Goal: Find specific page/section: Find specific page/section

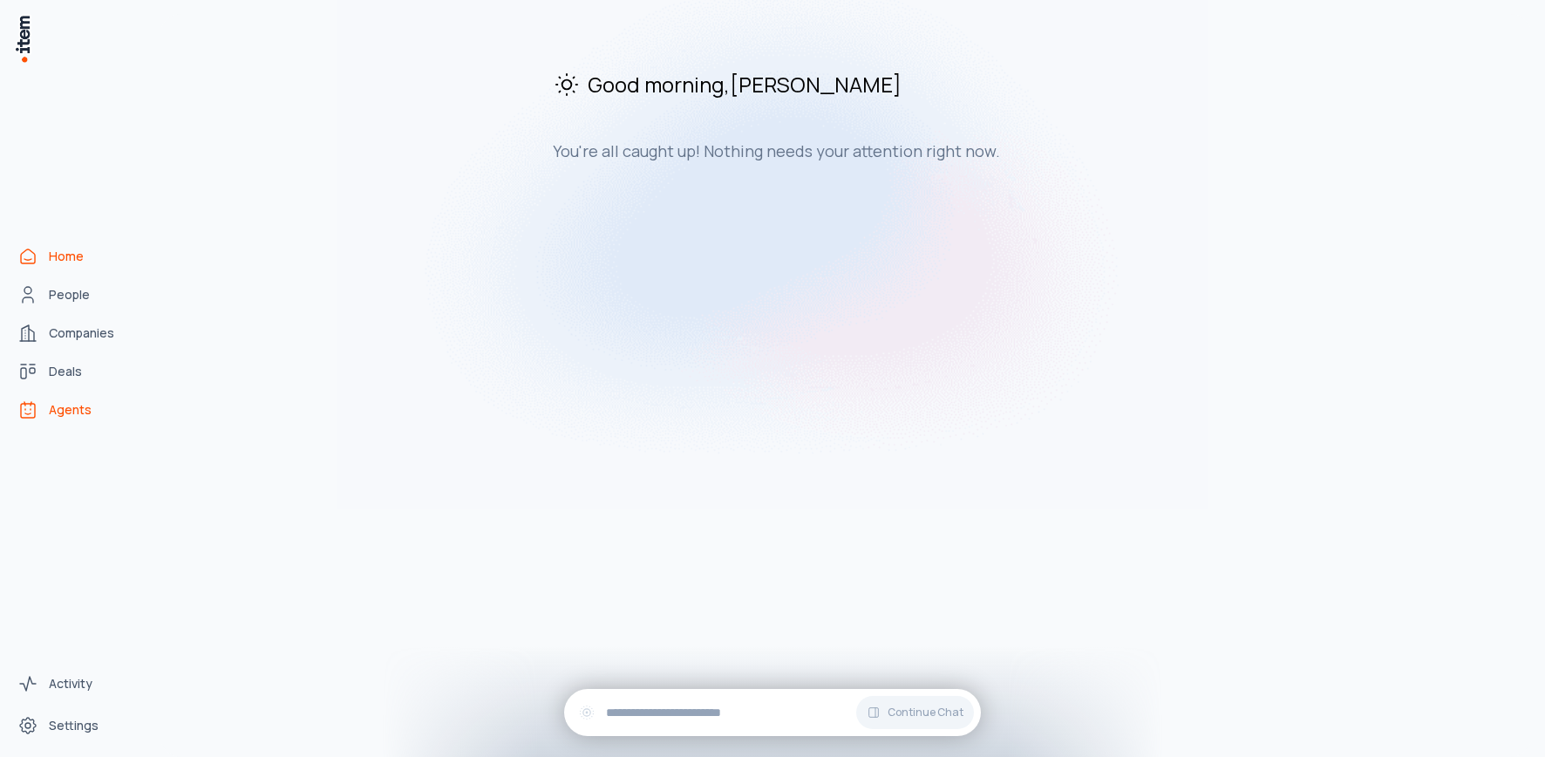
click at [63, 408] on span "Agents" at bounding box center [70, 409] width 43 height 17
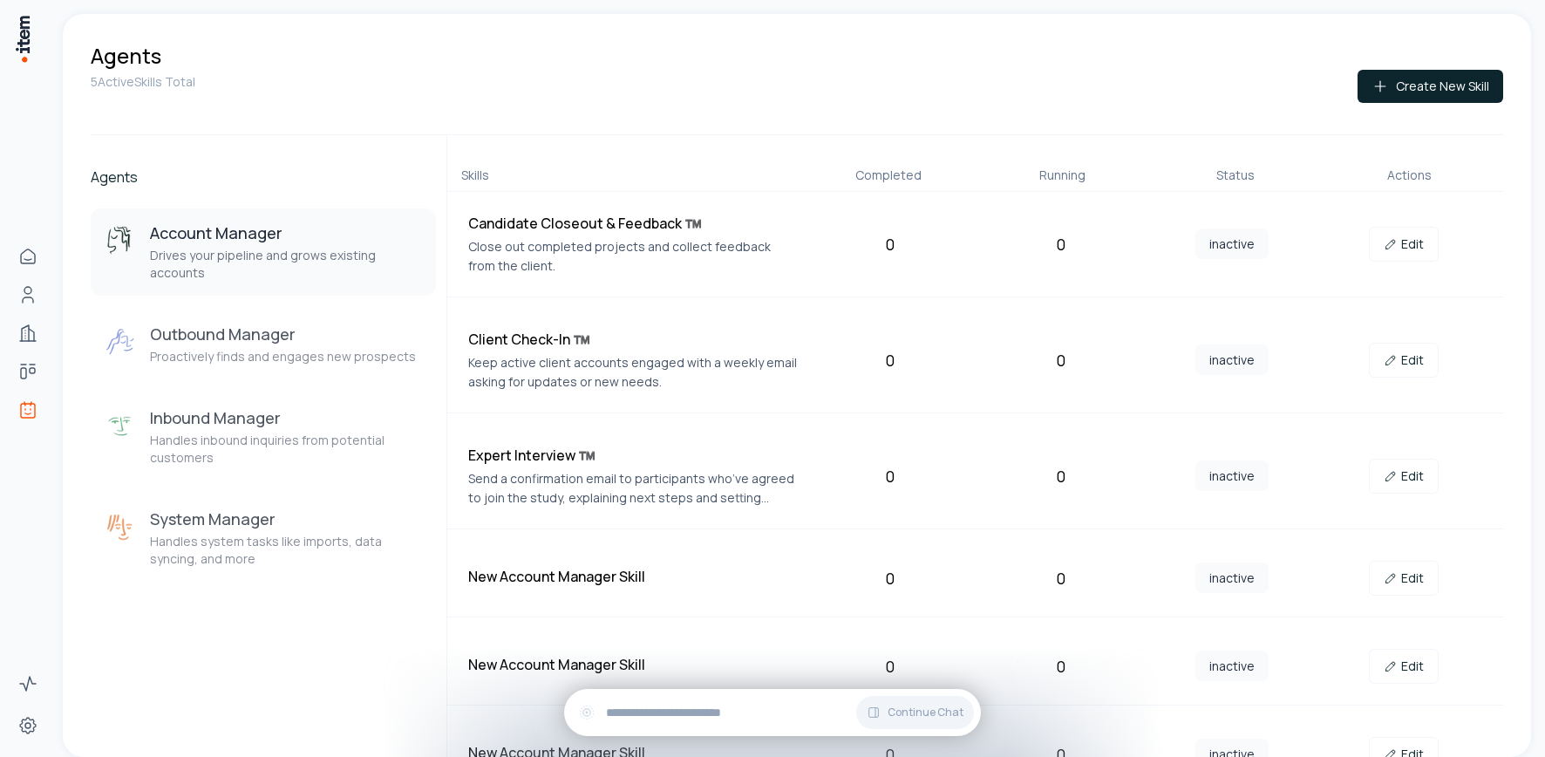
scroll to position [37, 0]
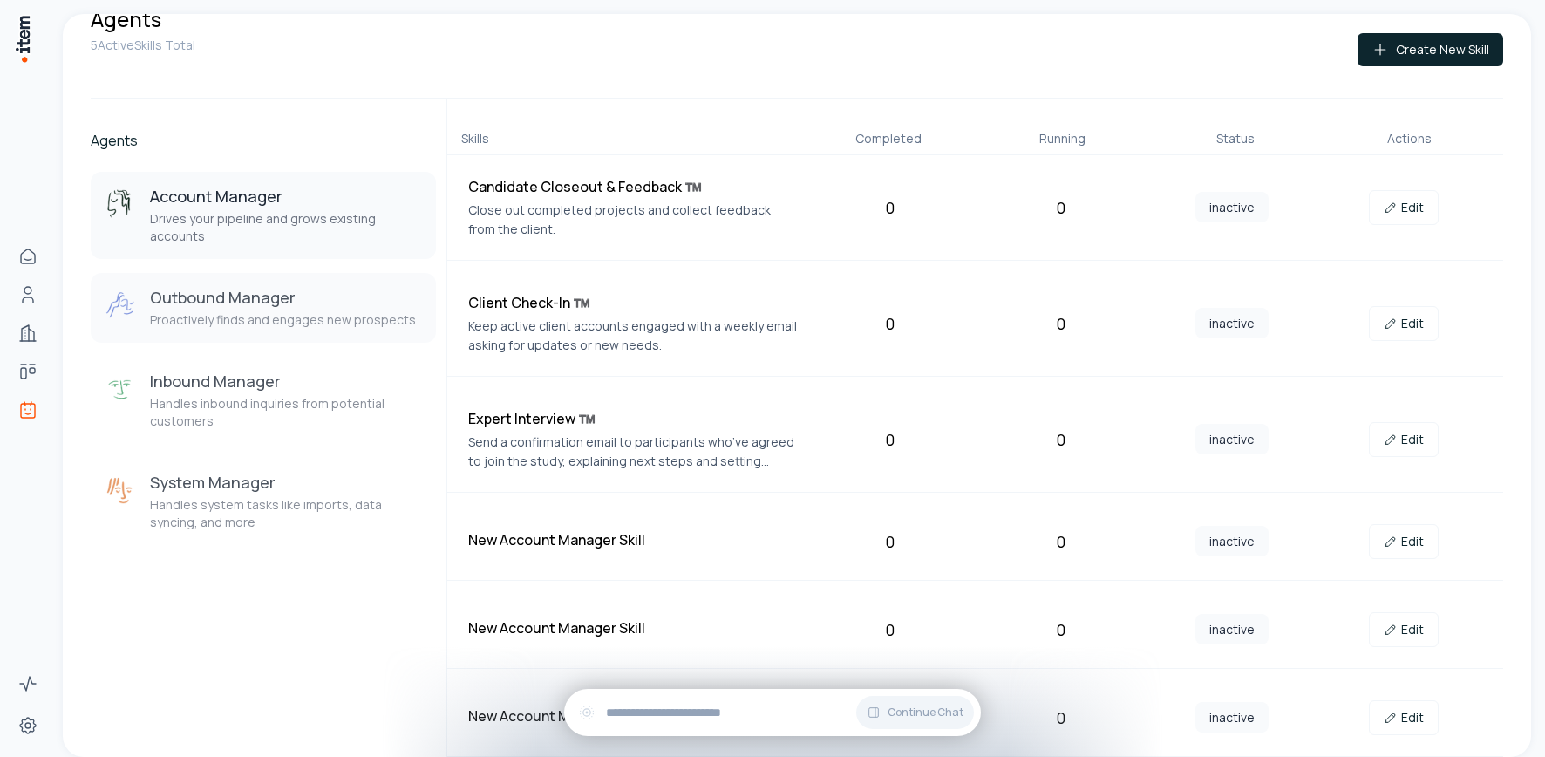
click at [221, 282] on button "Outbound Manager Proactively finds and engages new prospects" at bounding box center [263, 308] width 345 height 70
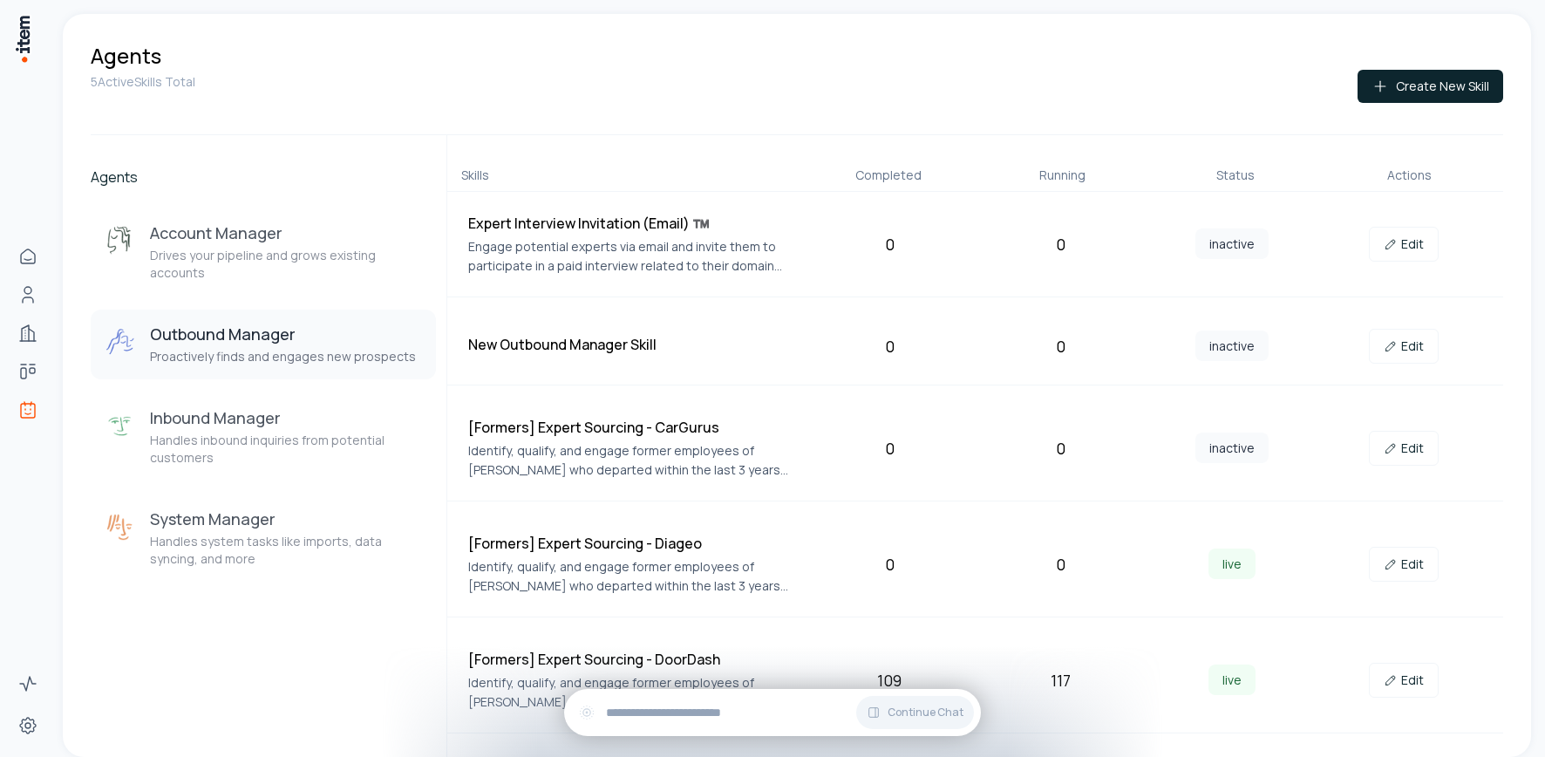
scroll to position [440, 0]
